Goal: Task Accomplishment & Management: Manage account settings

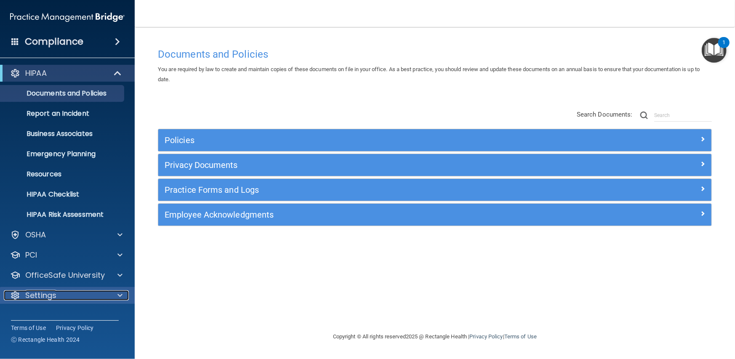
click at [125, 292] on div at bounding box center [118, 295] width 21 height 10
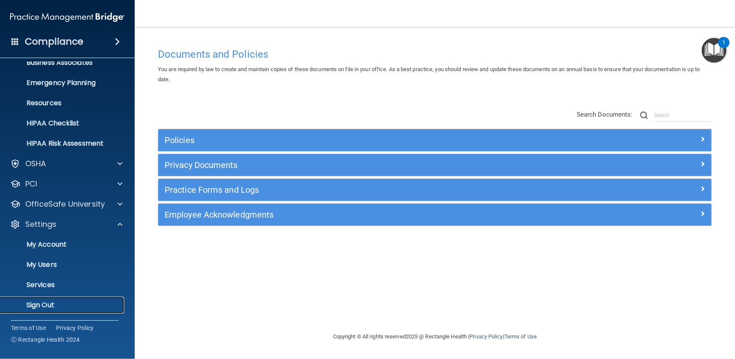
click at [62, 302] on p "Sign Out" at bounding box center [62, 305] width 115 height 8
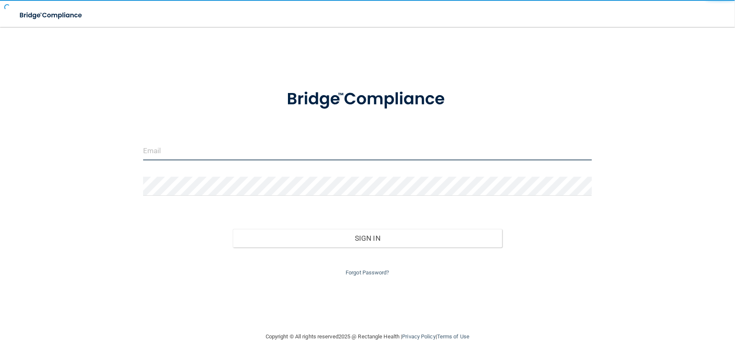
type input "[PERSON_NAME][EMAIL_ADDRESS][DOMAIN_NAME]"
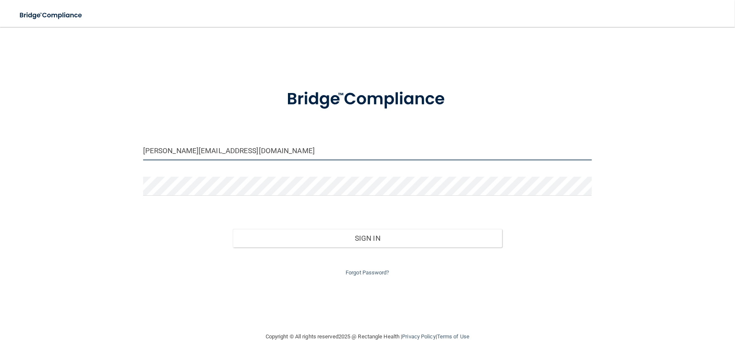
drag, startPoint x: 243, startPoint y: 151, endPoint x: 86, endPoint y: 151, distance: 157.0
click at [86, 151] on div "[PERSON_NAME][EMAIL_ADDRESS][DOMAIN_NAME] Invalid email/password. You don't hav…" at bounding box center [367, 179] width 701 height 288
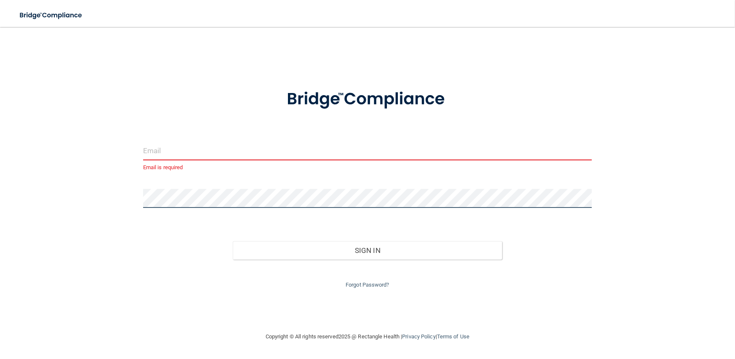
click at [123, 202] on div "Email is required Invalid email/password. You don't have permission to access t…" at bounding box center [367, 179] width 701 height 288
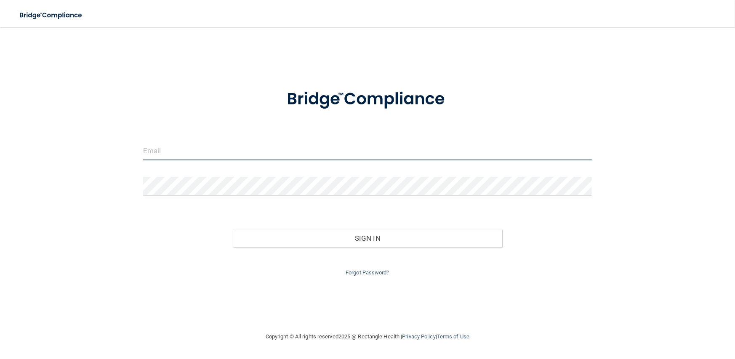
type input "[PERSON_NAME][EMAIL_ADDRESS][DOMAIN_NAME]"
drag, startPoint x: 240, startPoint y: 153, endPoint x: 92, endPoint y: 167, distance: 148.4
click at [92, 167] on div "[PERSON_NAME][EMAIL_ADDRESS][DOMAIN_NAME] Invalid email/password. You don't hav…" at bounding box center [367, 179] width 701 height 288
